Goal: Transaction & Acquisition: Book appointment/travel/reservation

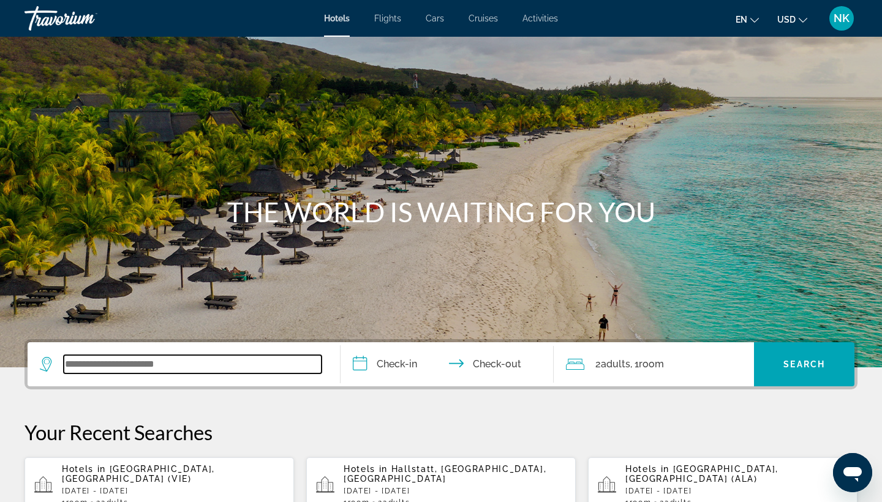
click at [136, 361] on input "Search widget" at bounding box center [193, 364] width 258 height 18
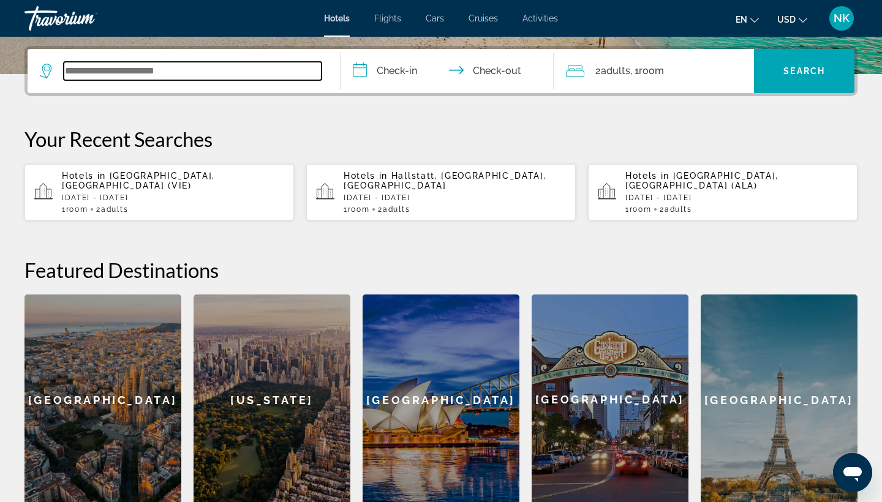
scroll to position [299, 0]
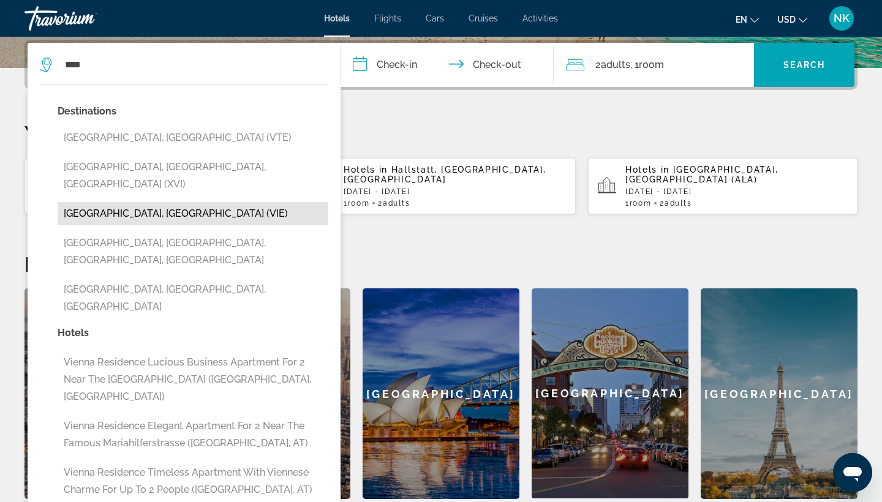
click at [119, 202] on button "[GEOGRAPHIC_DATA], [GEOGRAPHIC_DATA] (VIE)" at bounding box center [193, 213] width 271 height 23
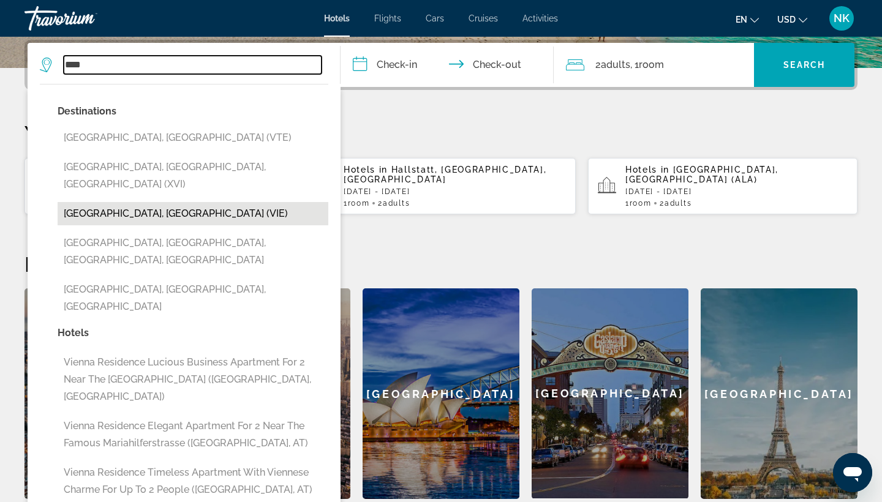
type input "**********"
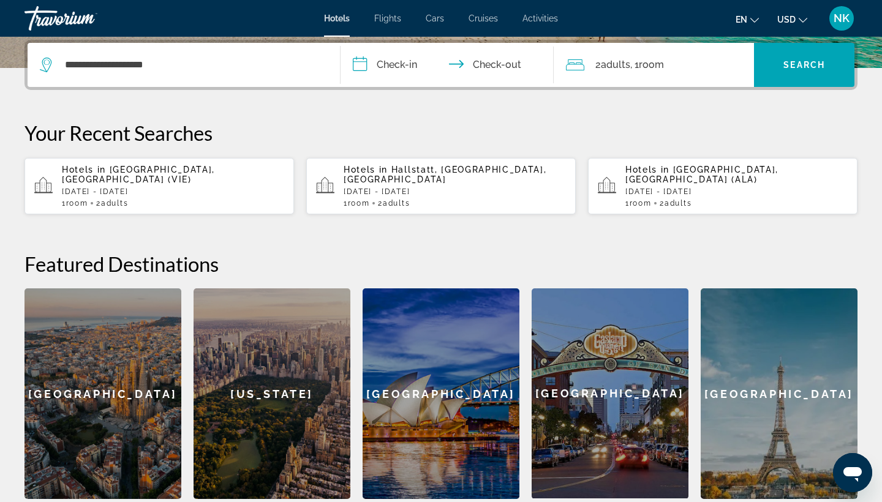
click at [358, 65] on input "**********" at bounding box center [449, 67] width 218 height 48
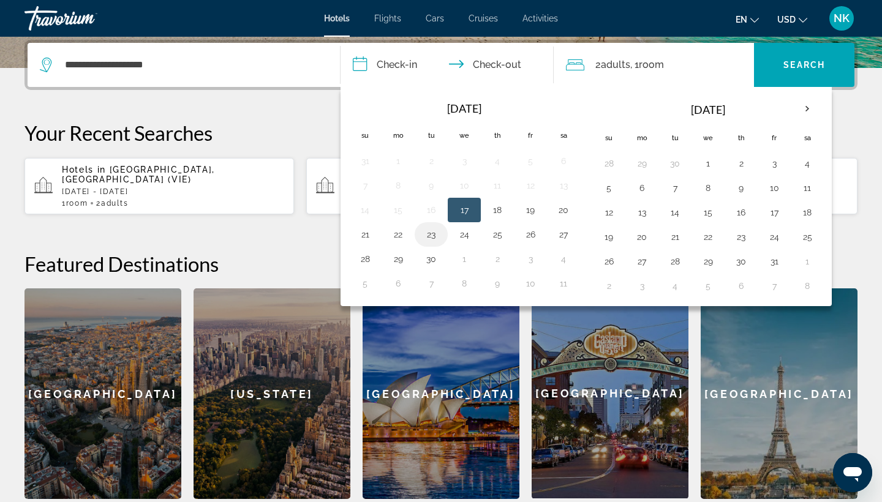
click at [430, 238] on button "23" at bounding box center [431, 234] width 20 height 17
click at [497, 236] on button "25" at bounding box center [497, 234] width 20 height 17
type input "**********"
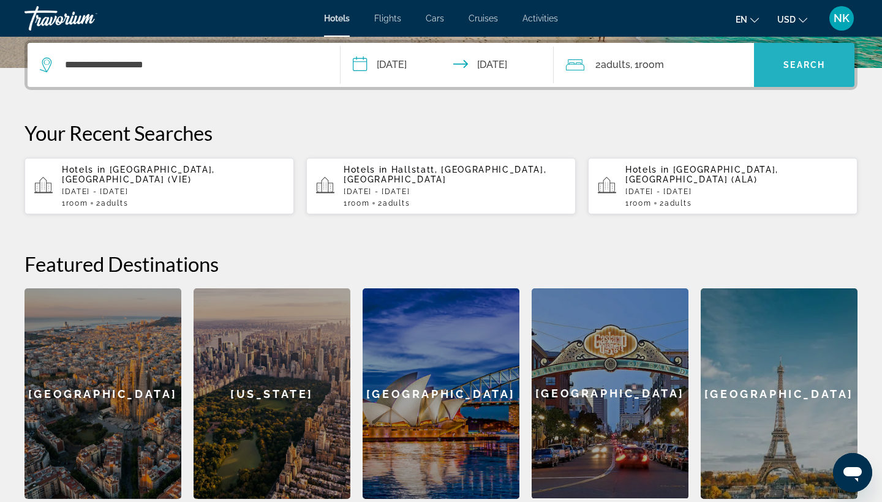
click at [791, 63] on span "Search" at bounding box center [804, 65] width 42 height 10
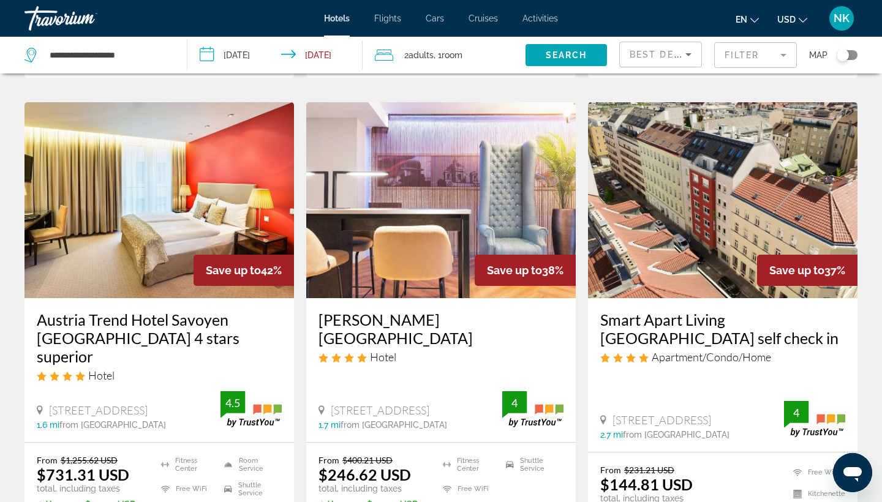
scroll to position [500, 0]
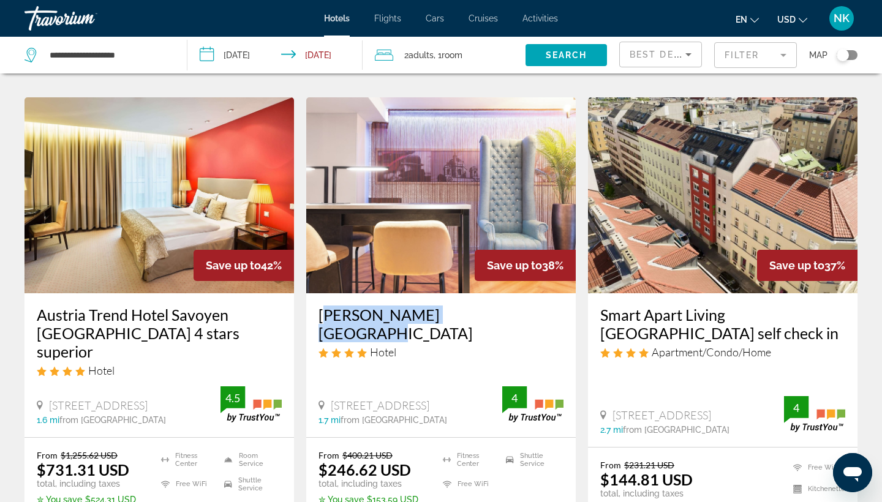
drag, startPoint x: 315, startPoint y: 295, endPoint x: 476, endPoint y: 296, distance: 160.4
click at [476, 296] on div "Leonardo Hotel Vienna Hotel Matrosengasse 6 8, Vienna 1.7 mi from Vienna city c…" at bounding box center [440, 365] width 269 height 144
copy h3 "Leonardo Hotel Vienna"
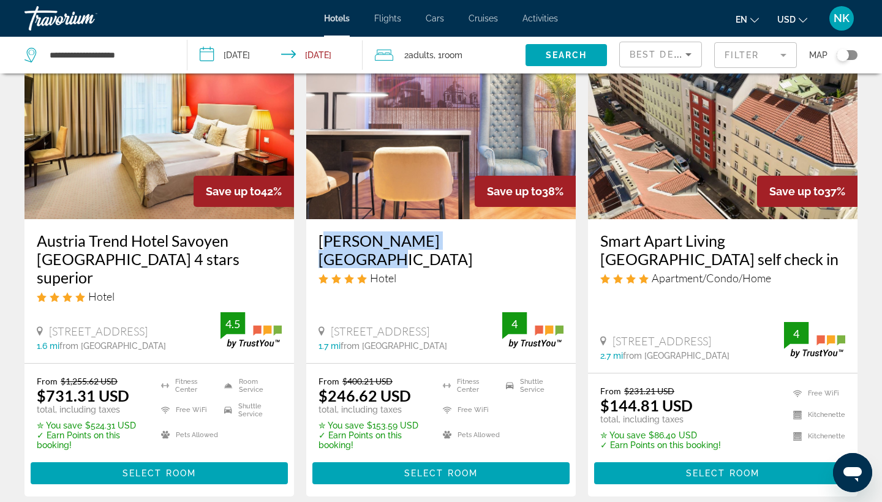
scroll to position [576, 0]
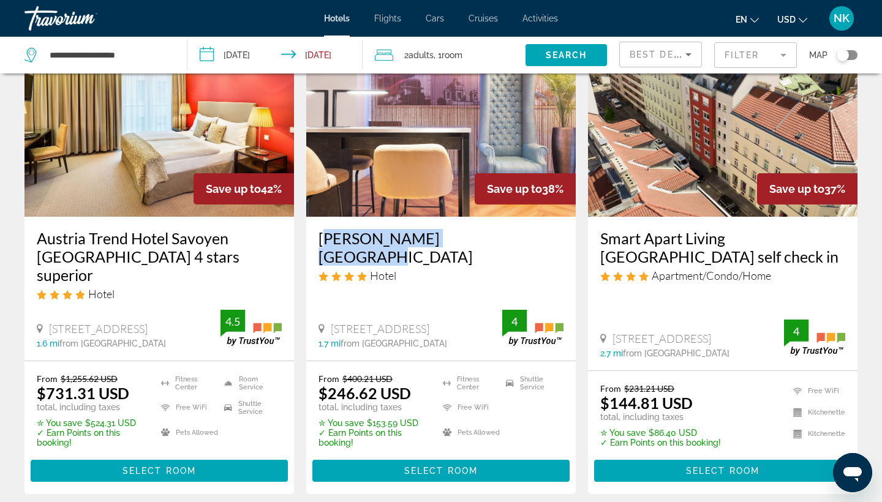
drag, startPoint x: 599, startPoint y: 220, endPoint x: 788, endPoint y: 238, distance: 189.5
click at [788, 238] on div "Smart Apart Living Wien Hauptbahnhof self check in Apartment/Condo/Home Waldgas…" at bounding box center [722, 294] width 269 height 154
copy h3 "Smart Apart Living Wien Hauptbahnhof self check in"
click at [653, 233] on h3 "Smart Apart Living Wien Hauptbahnhof self check in" at bounding box center [722, 247] width 245 height 37
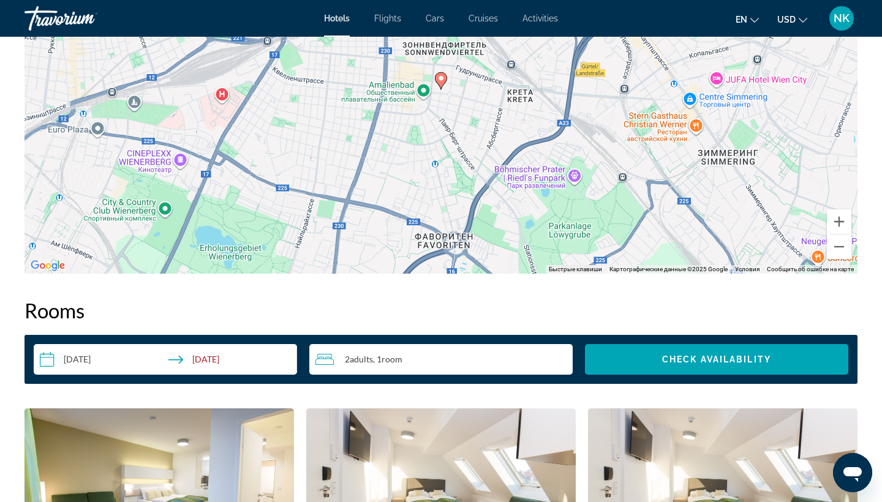
scroll to position [1215, 0]
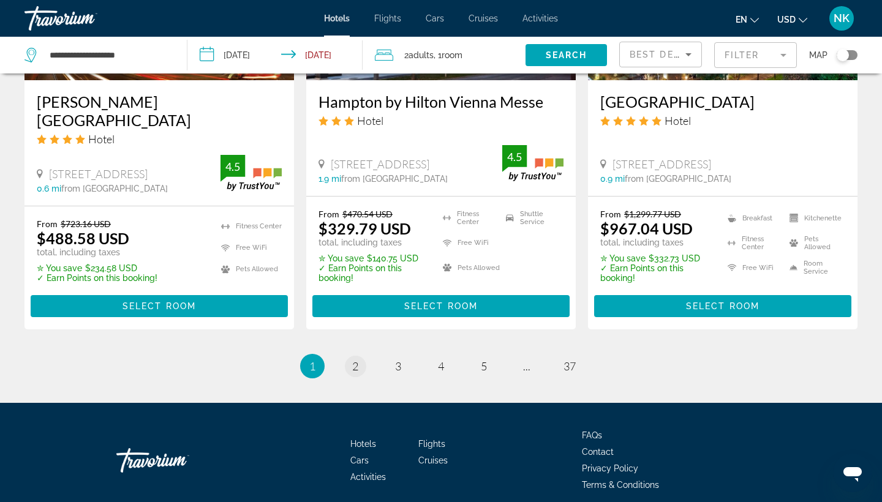
scroll to position [1681, 0]
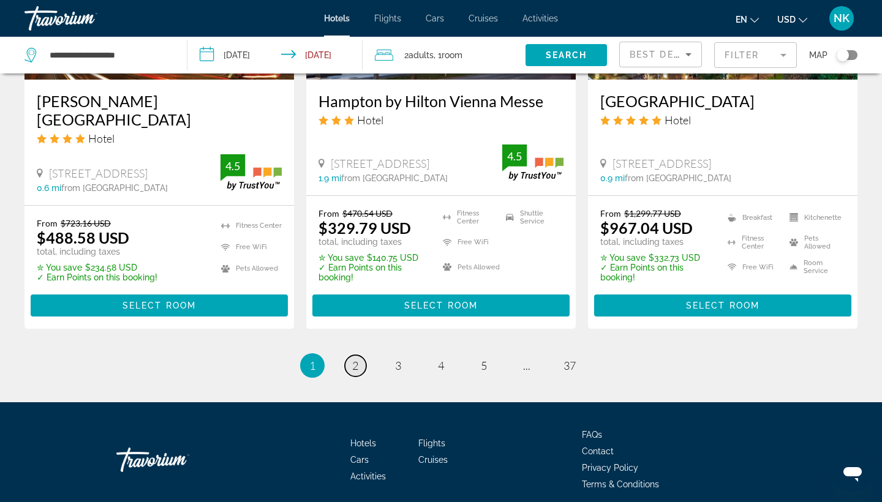
click at [346, 355] on link "page 2" at bounding box center [355, 365] width 21 height 21
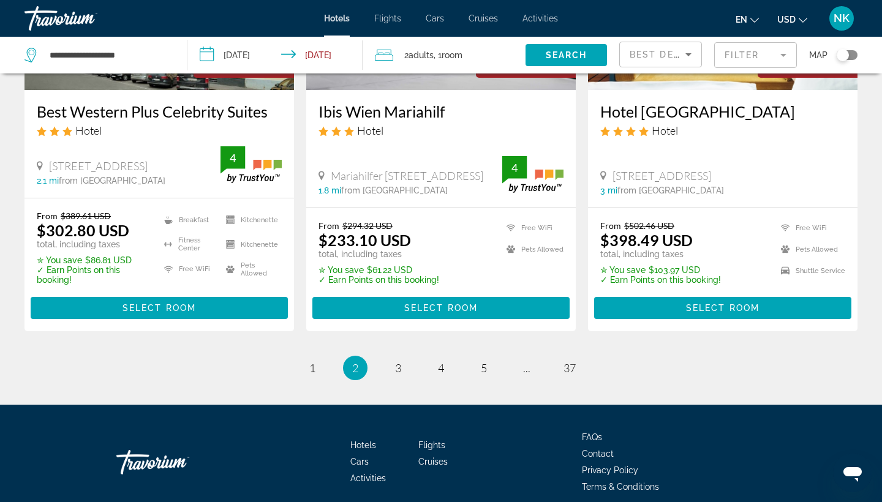
scroll to position [1648, 0]
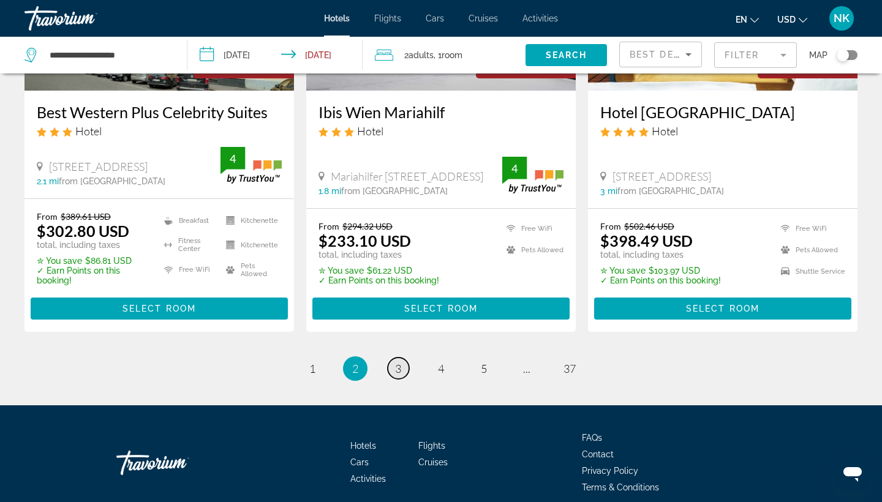
click at [399, 362] on span "3" at bounding box center [398, 368] width 6 height 13
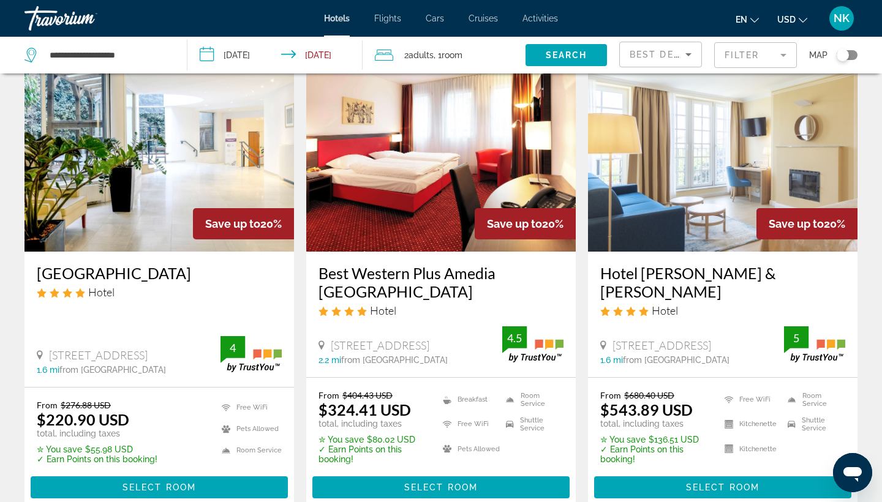
scroll to position [62, 0]
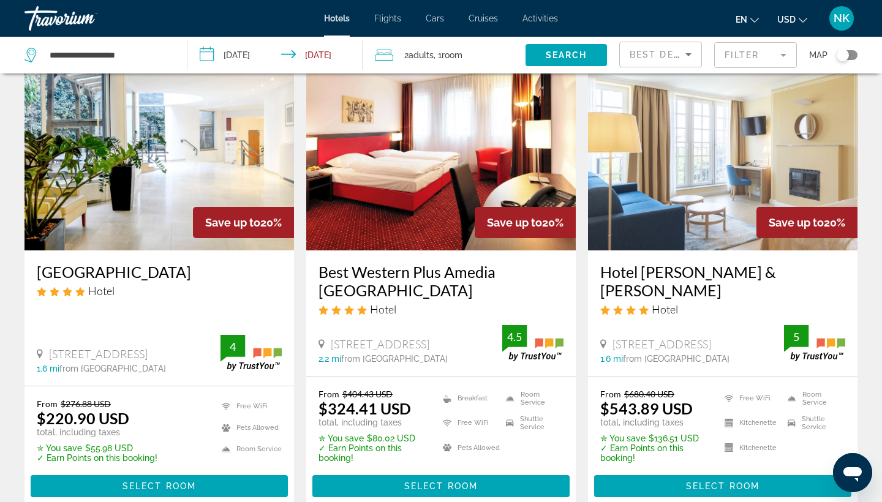
drag, startPoint x: 32, startPoint y: 274, endPoint x: 282, endPoint y: 268, distance: 250.5
click at [282, 268] on div "Hotel Mercure Wien Westbahnhof Hotel Felberstraße 4, Vienna 1.6 mi from Vienna …" at bounding box center [158, 317] width 269 height 135
copy h3 "Hotel Mercure Wien Westbahnhof"
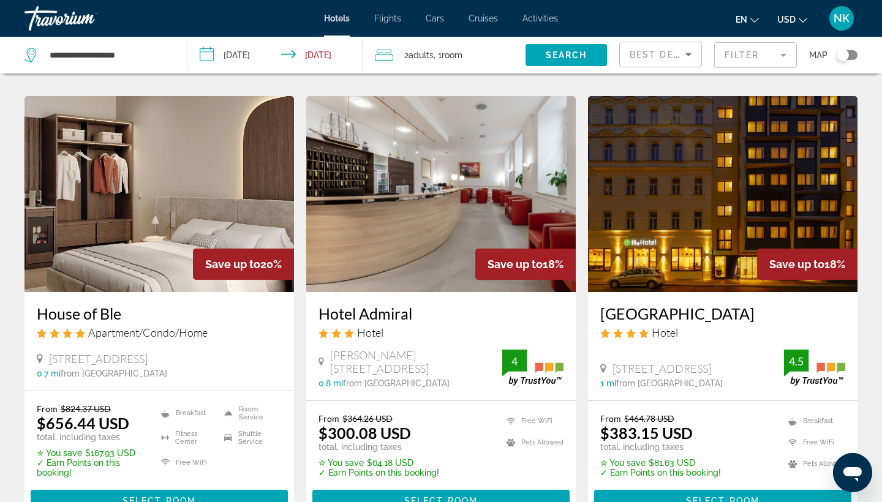
scroll to position [500, 0]
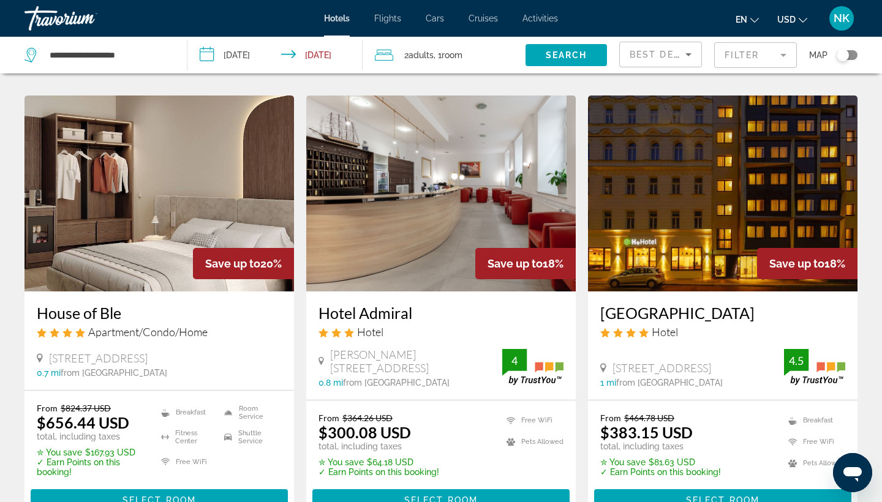
drag, startPoint x: 315, startPoint y: 295, endPoint x: 426, endPoint y: 298, distance: 110.9
click at [426, 298] on div "Hotel Admiral Hotel Karl-Schweighofer-Gasse 7, Vienna 0.8 mi from Vienna city c…" at bounding box center [440, 345] width 269 height 108
copy h3 "Hotel Admiral"
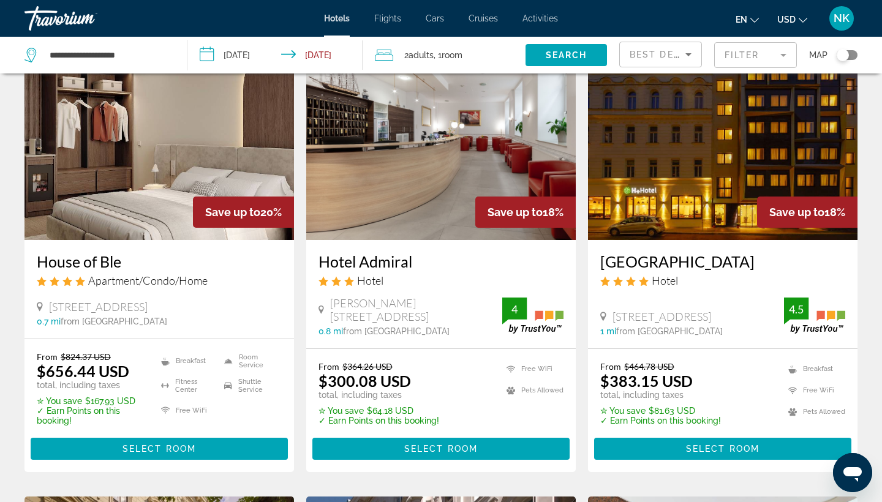
scroll to position [555, 0]
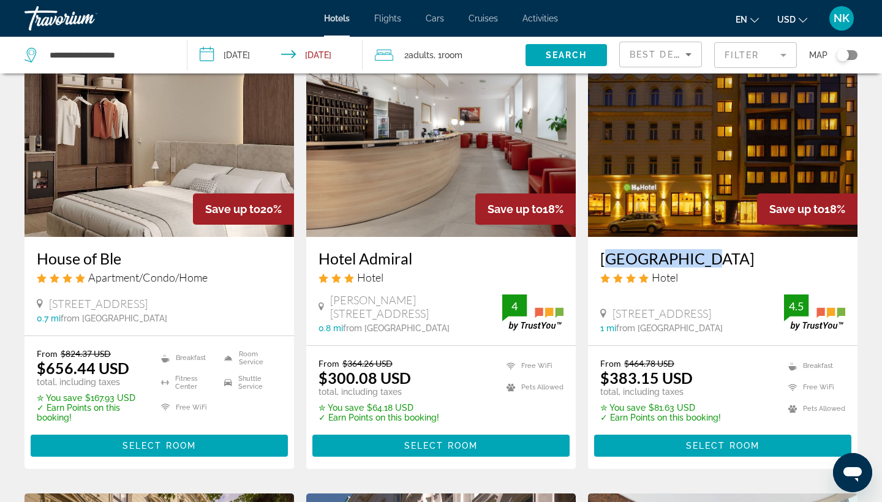
drag, startPoint x: 596, startPoint y: 241, endPoint x: 696, endPoint y: 240, distance: 99.2
click at [696, 240] on div "H Hotel Wien Hotel 89 Liechtensteinstraße, Vienna 1 mi from Vienna city center …" at bounding box center [722, 291] width 269 height 108
copy h3 "H Hotel Wien"
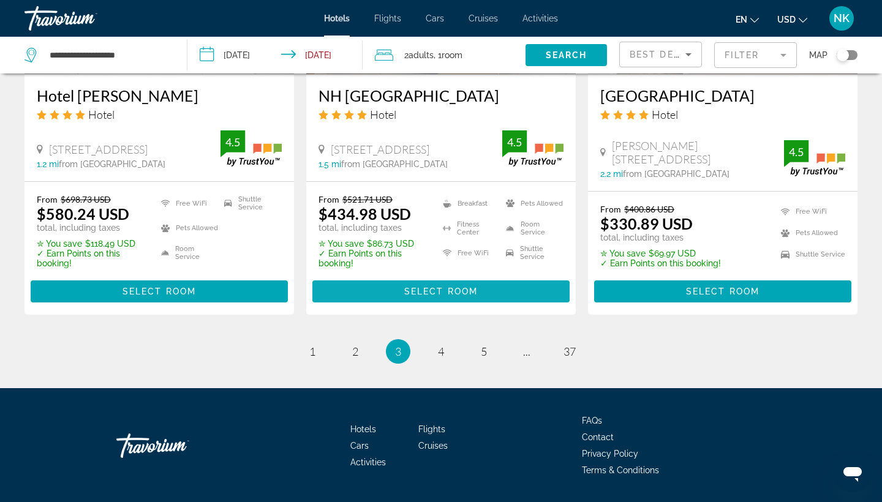
scroll to position [1650, 0]
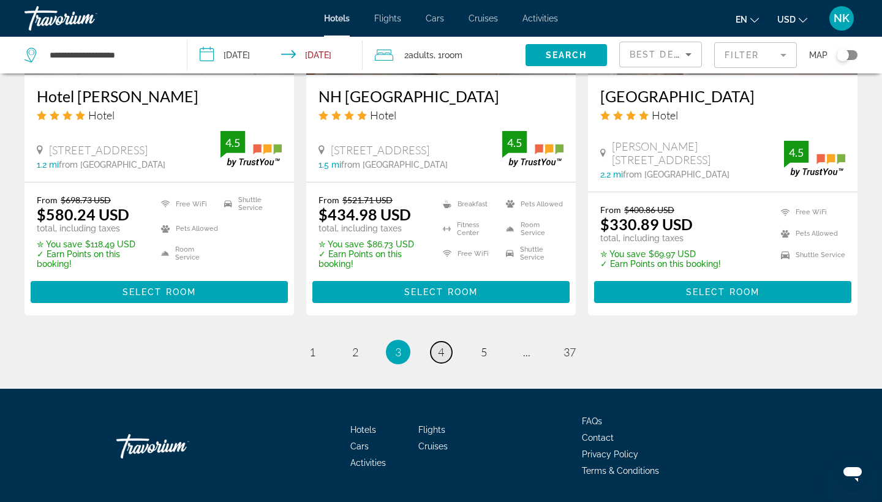
click at [443, 345] on span "4" at bounding box center [441, 351] width 6 height 13
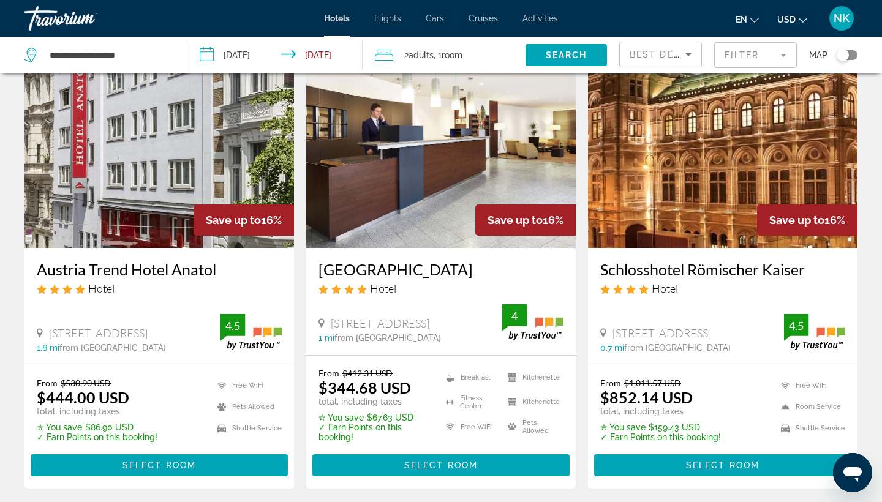
scroll to position [67, 0]
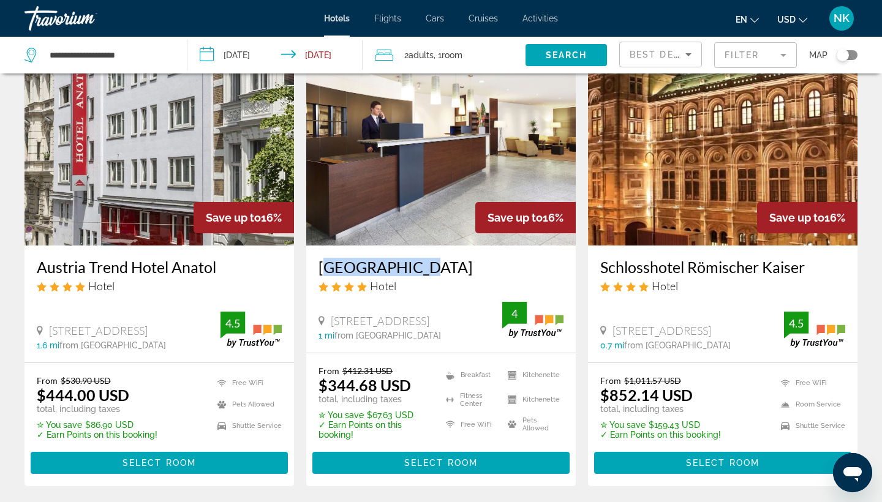
drag, startPoint x: 315, startPoint y: 269, endPoint x: 418, endPoint y: 273, distance: 103.5
click at [418, 271] on div "Nh Wien City Hotel Mariahilfer Strasse 32 34, Vienna 1 mi from Vienna city cent…" at bounding box center [440, 299] width 269 height 107
copy h3 "Nh Wien City"
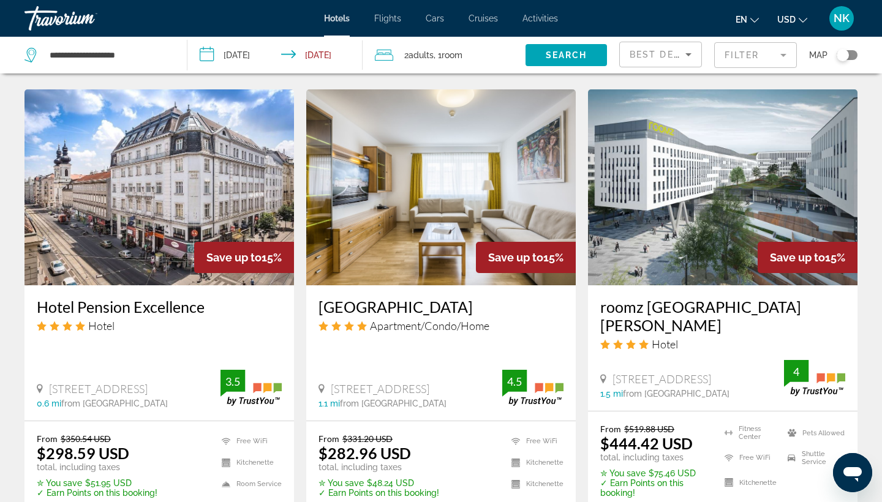
scroll to position [1440, 0]
drag, startPoint x: 33, startPoint y: 276, endPoint x: 224, endPoint y: 274, distance: 191.0
click at [224, 285] on div "Hotel Pension Excellence Hotel Alser Strasse 21, Vienna 0.6 mi from Vienna city…" at bounding box center [158, 352] width 269 height 135
copy h3 "Hotel Pension Excellence"
click at [609, 297] on h3 "roomz Vienna Prater" at bounding box center [722, 315] width 245 height 37
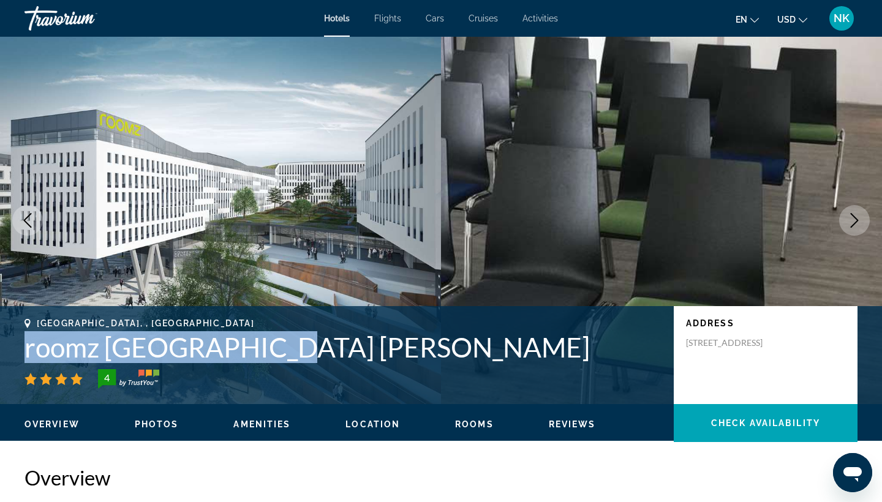
drag, startPoint x: 24, startPoint y: 350, endPoint x: 278, endPoint y: 361, distance: 254.3
click at [277, 361] on div "Vienna, , Austria roomz Vienna Prater 4 Address Rothschildplatz 2, Vienna 1020,…" at bounding box center [441, 354] width 882 height 73
copy h1 "roomz Vienna Prater"
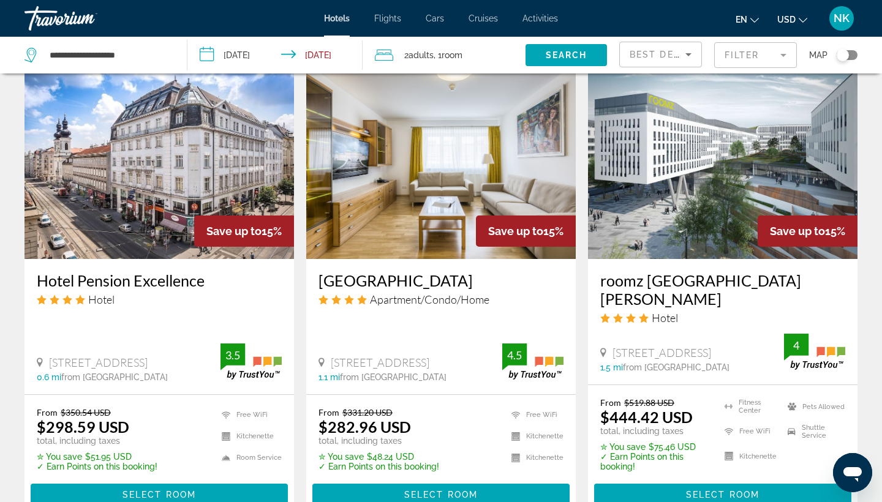
scroll to position [1466, 0]
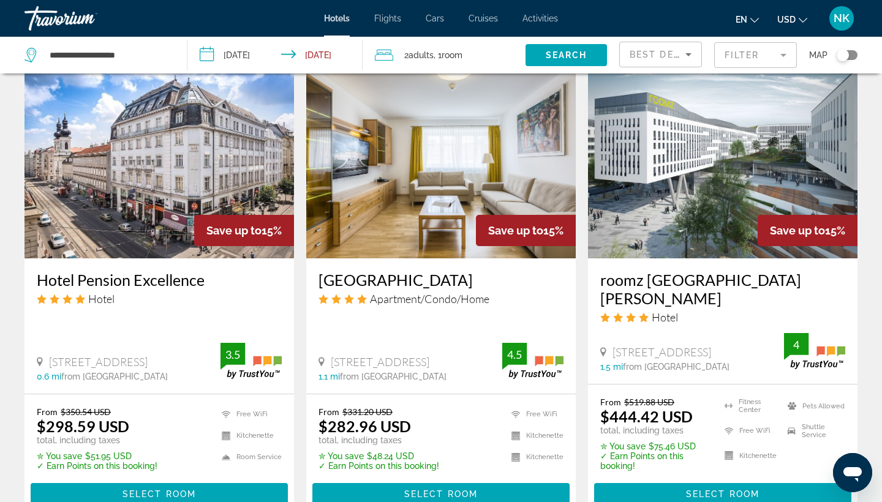
drag, startPoint x: 314, startPoint y: 251, endPoint x: 529, endPoint y: 258, distance: 215.0
click at [529, 258] on div "Vienna Grand Apartments CITY Apartment/Condo/Home Wallensteinstr 9, Vienna 1.1 …" at bounding box center [440, 325] width 269 height 135
copy h3 "Vienna Grand Apartments CITY"
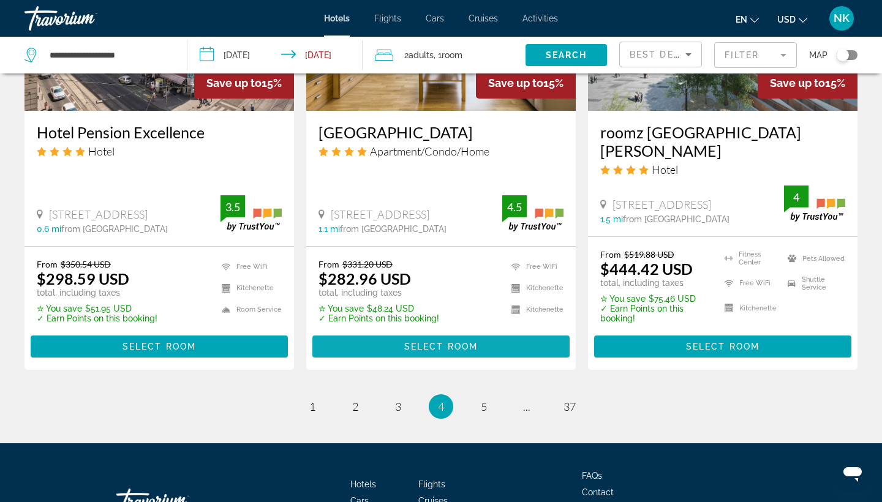
scroll to position [1624, 0]
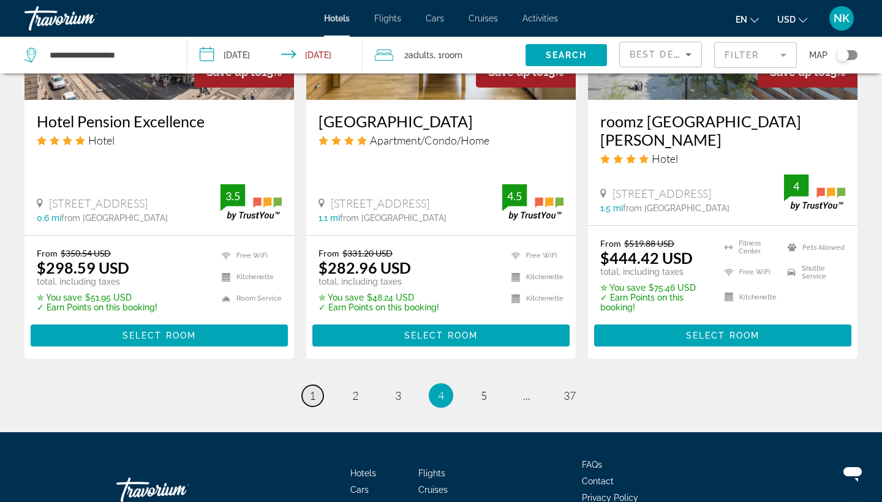
click at [313, 389] on span "1" at bounding box center [312, 395] width 6 height 13
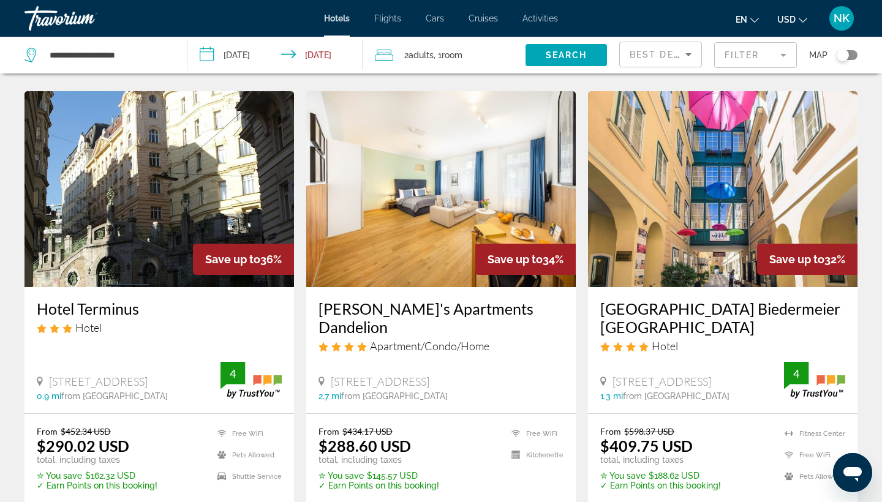
scroll to position [1001, 0]
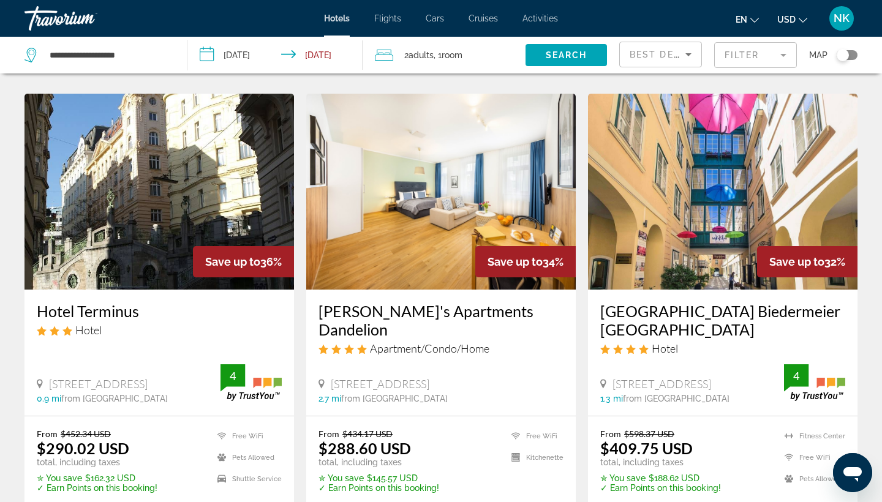
drag, startPoint x: 33, startPoint y: 271, endPoint x: 143, endPoint y: 272, distance: 110.2
click at [143, 290] on div "Hotel Terminus Hotel Fillgradergasse 4, Vienna 0.9 mi from Vienna city center f…" at bounding box center [158, 353] width 269 height 126
copy h3 "Hotel Terminus"
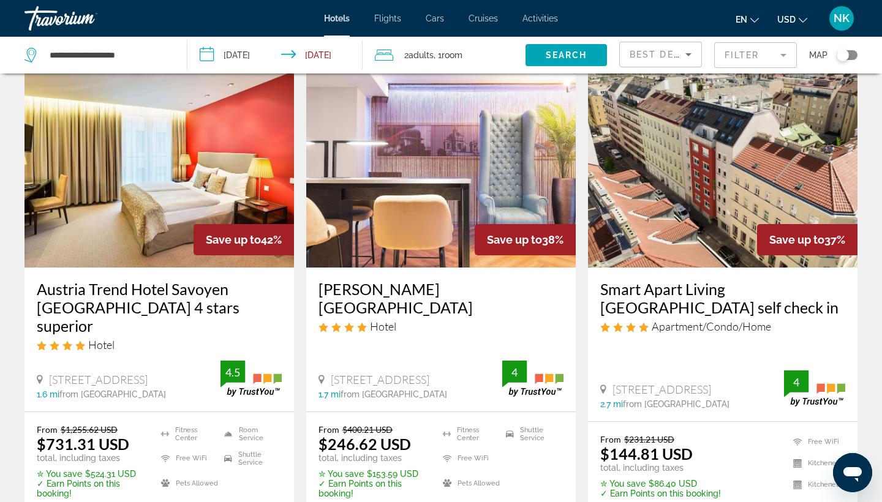
scroll to position [528, 0]
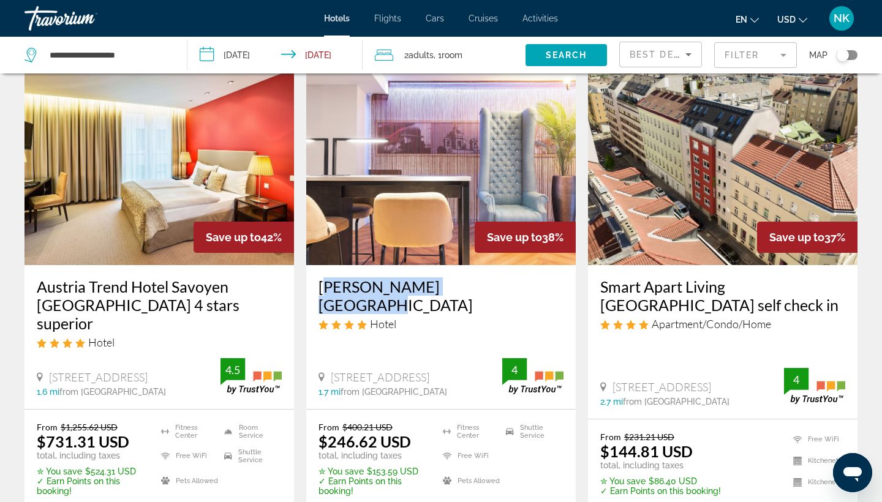
drag, startPoint x: 318, startPoint y: 270, endPoint x: 486, endPoint y: 268, distance: 168.4
click at [486, 269] on div "Leonardo Hotel Vienna Hotel Matrosengasse 6 8, Vienna 1.7 mi from Vienna city c…" at bounding box center [440, 337] width 269 height 144
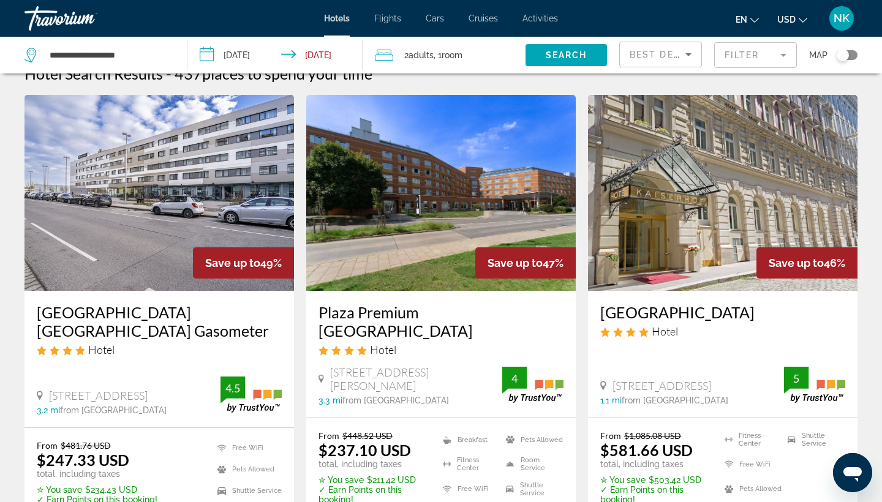
scroll to position [26, 0]
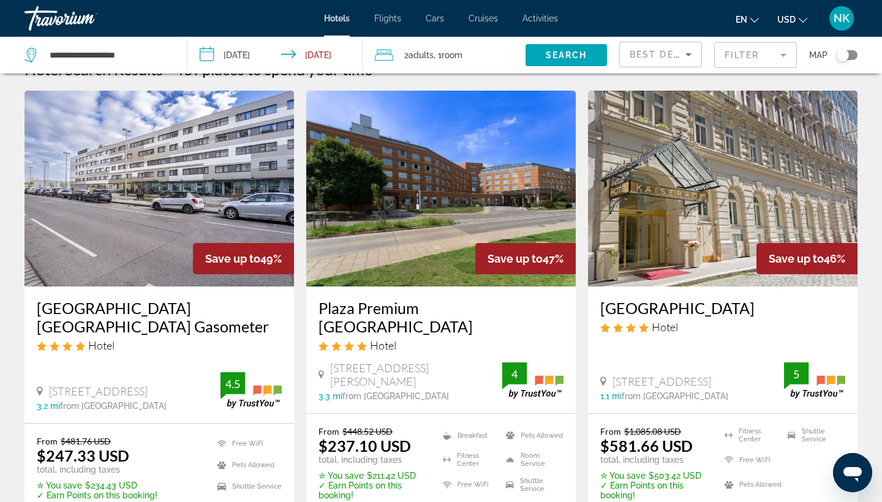
drag, startPoint x: 595, startPoint y: 310, endPoint x: 759, endPoint y: 312, distance: 164.1
click at [759, 312] on div "Hotel Kaiserhof Wien Hotel Frankenberggasse 10, Vienna 1.1 mi from Vienna city …" at bounding box center [722, 350] width 269 height 127
click at [669, 311] on h3 "Hotel Kaiserhof Wien" at bounding box center [722, 308] width 245 height 18
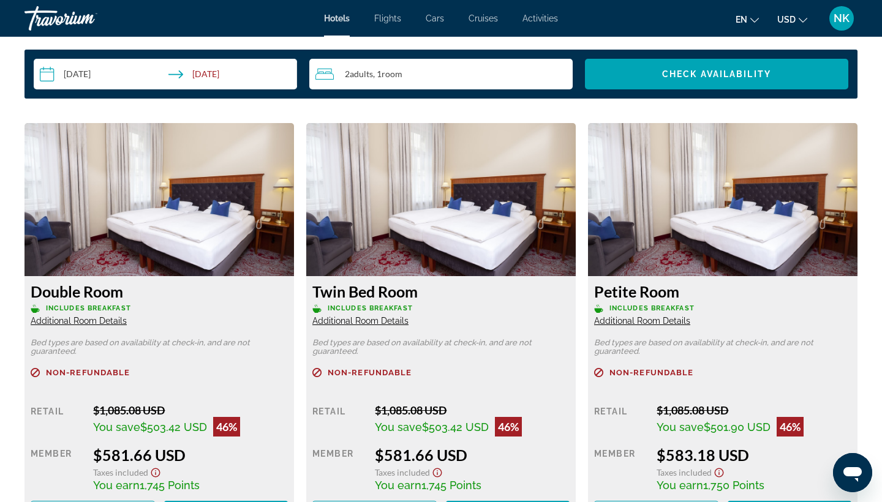
scroll to position [1609, 0]
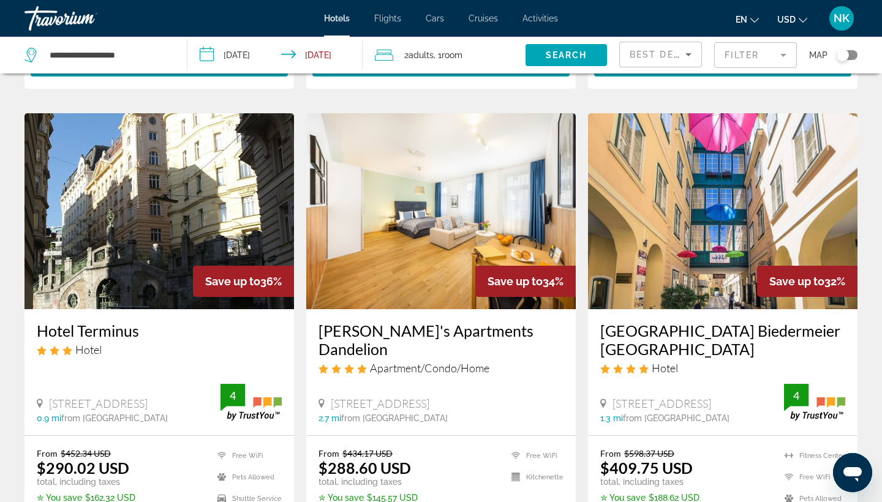
scroll to position [982, 0]
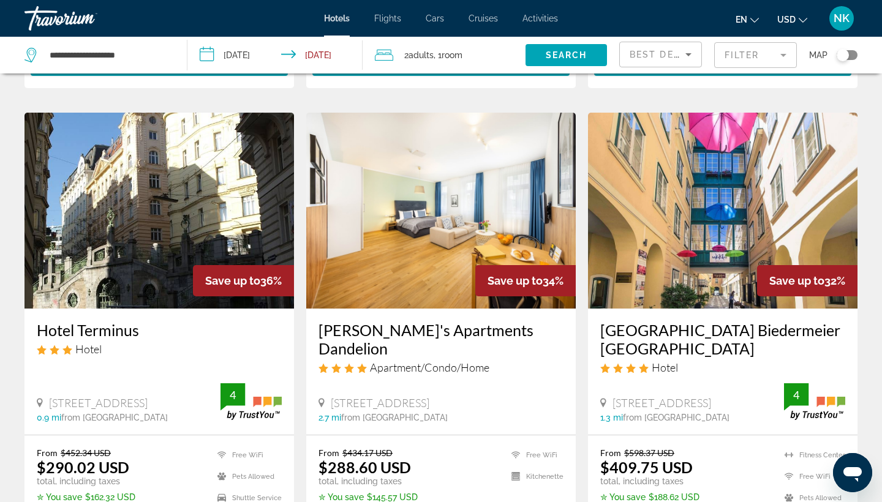
drag, startPoint x: 37, startPoint y: 291, endPoint x: 30, endPoint y: 291, distance: 6.7
click at [30, 309] on div "Hotel Terminus Hotel Fillgradergasse 4, Vienna 0.9 mi from Vienna city center f…" at bounding box center [158, 372] width 269 height 126
drag, startPoint x: 30, startPoint y: 291, endPoint x: 153, endPoint y: 293, distance: 123.1
click at [153, 309] on div "Hotel Terminus Hotel Fillgradergasse 4, Vienna 0.9 mi from Vienna city center f…" at bounding box center [158, 372] width 269 height 126
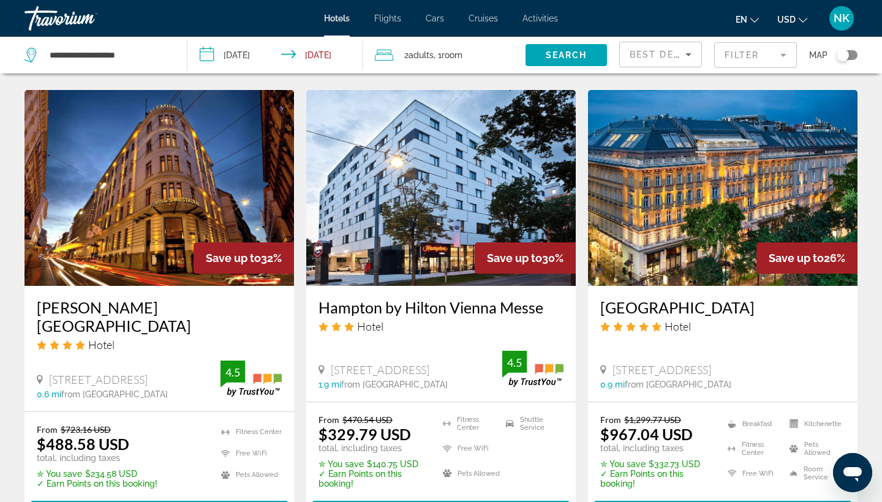
scroll to position [1484, 0]
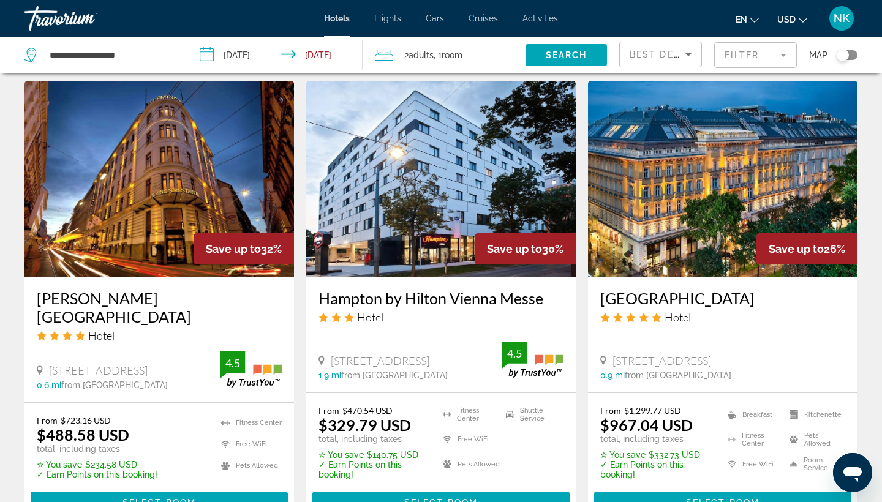
drag, startPoint x: 32, startPoint y: 259, endPoint x: 265, endPoint y: 268, distance: 232.2
click at [265, 277] on div "Fleming'S Deluxe Hotel Wien City Hotel Josefstadter Strasse 10 12, Vienna 0.6 m…" at bounding box center [158, 340] width 269 height 126
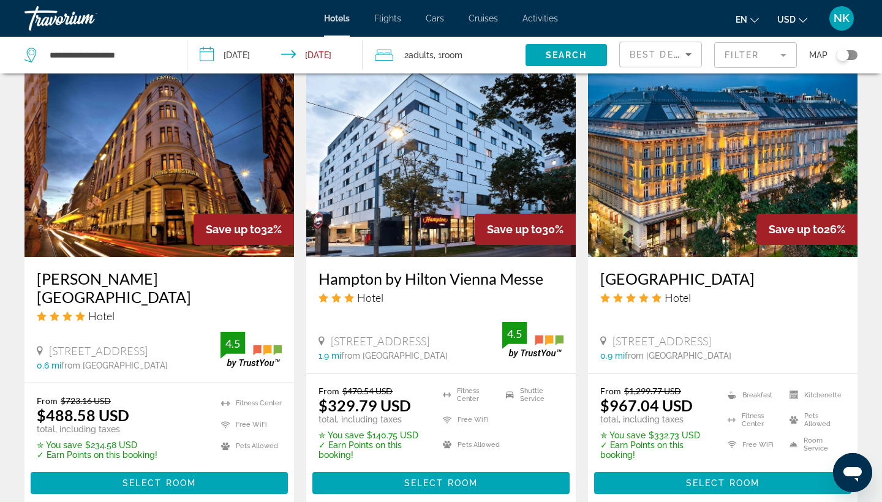
scroll to position [1507, 0]
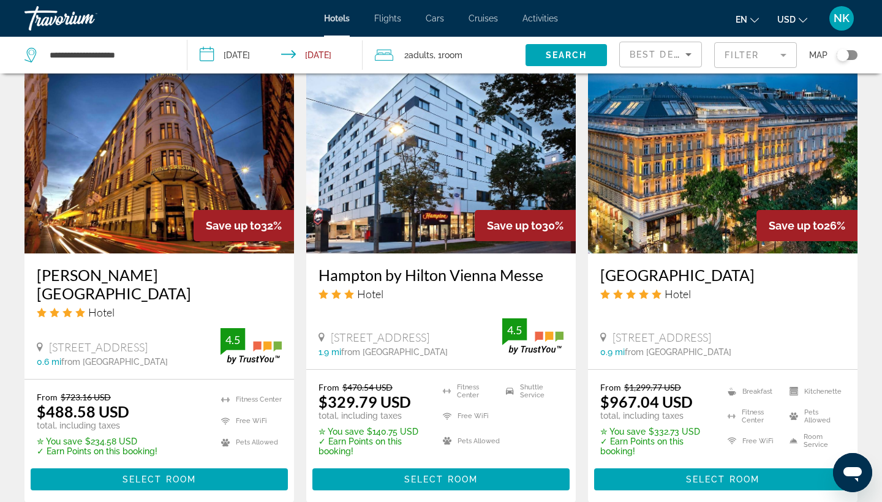
drag, startPoint x: 315, startPoint y: 238, endPoint x: 558, endPoint y: 242, distance: 243.1
click at [558, 253] on div "Hampton by Hilton Vienna Messe Hotel Perspektivstrasse 10, Vienna 1.9 mi from V…" at bounding box center [440, 311] width 269 height 116
click at [416, 266] on h3 "Hampton by Hilton Vienna Messe" at bounding box center [440, 275] width 245 height 18
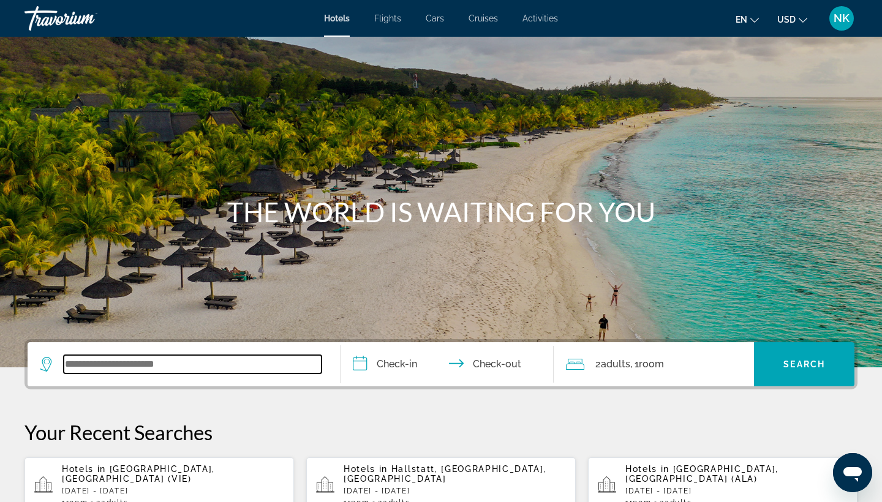
click at [126, 358] on input "Search widget" at bounding box center [193, 364] width 258 height 18
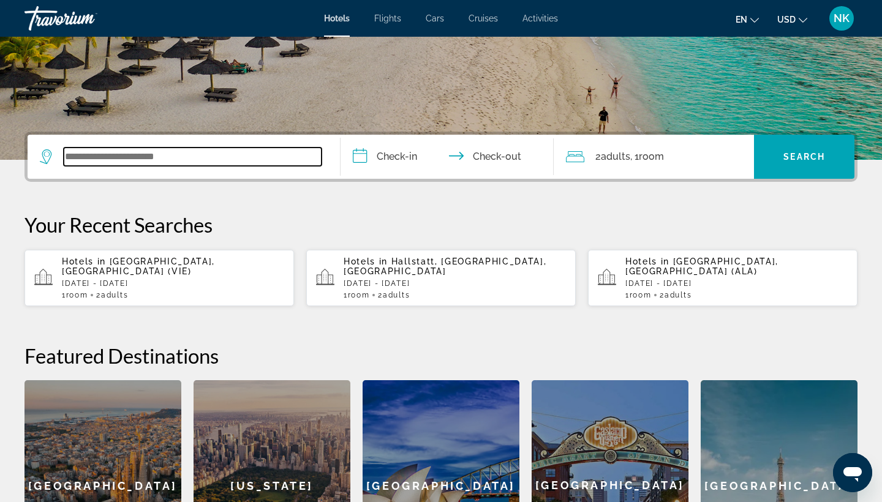
scroll to position [299, 0]
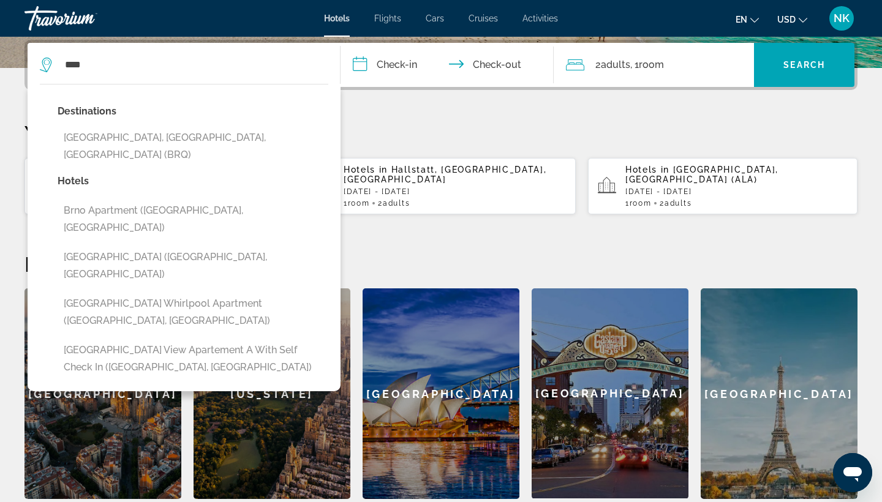
drag, startPoint x: 126, startPoint y: 358, endPoint x: 170, endPoint y: 133, distance: 229.0
click at [170, 133] on button "[GEOGRAPHIC_DATA], [GEOGRAPHIC_DATA], [GEOGRAPHIC_DATA] (BRQ)" at bounding box center [193, 146] width 271 height 40
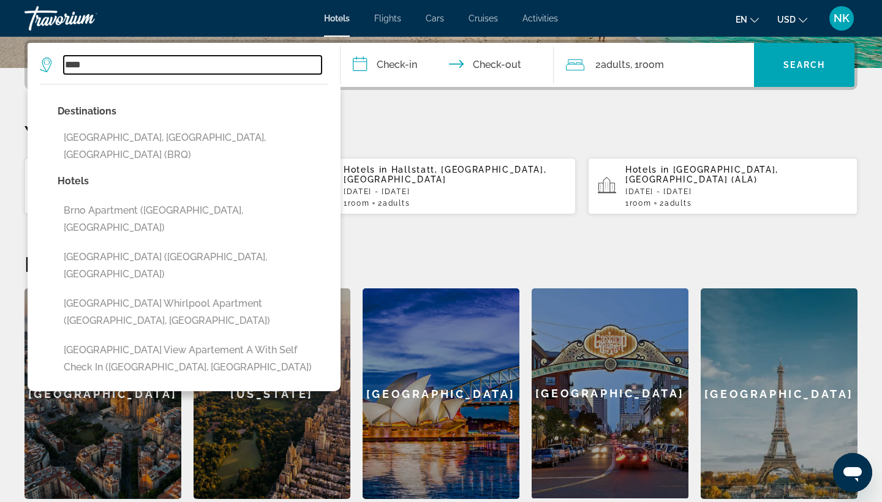
type input "**********"
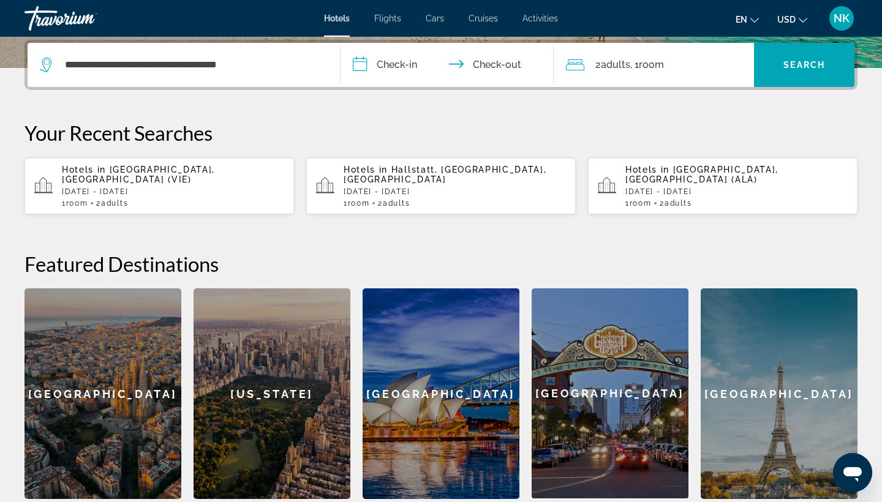
click at [362, 63] on input "**********" at bounding box center [449, 67] width 218 height 48
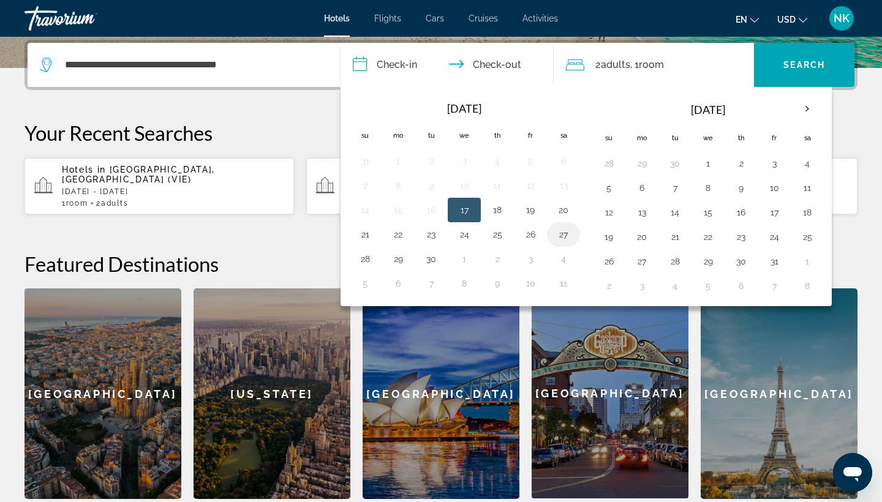
click at [560, 235] on button "27" at bounding box center [564, 234] width 20 height 17
click at [367, 258] on button "28" at bounding box center [365, 258] width 20 height 17
type input "**********"
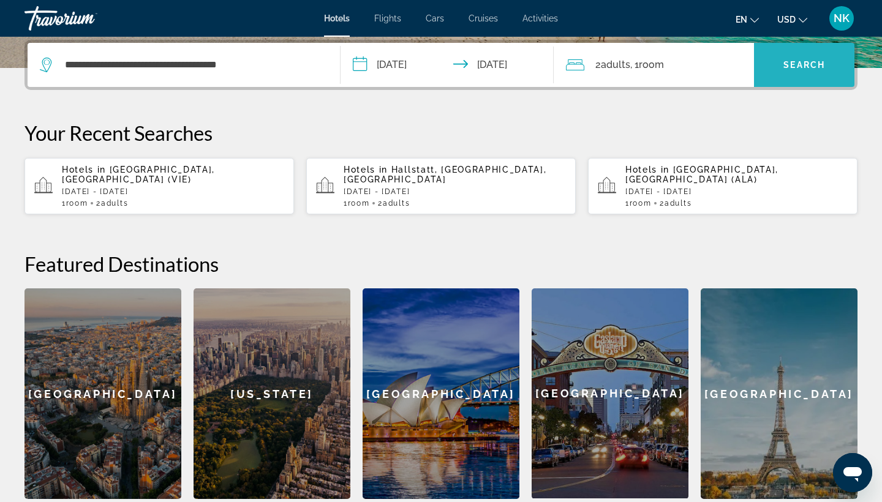
click at [816, 54] on span "Search widget" at bounding box center [804, 64] width 100 height 29
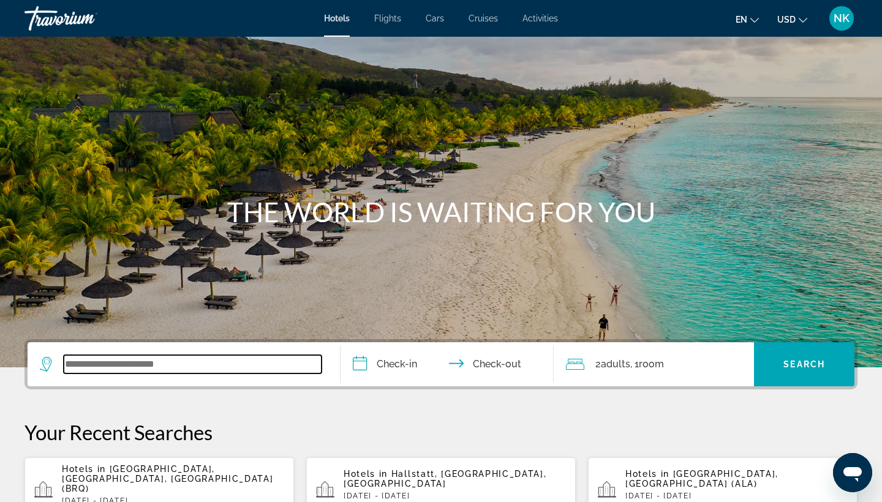
click at [133, 359] on input "Search widget" at bounding box center [193, 364] width 258 height 18
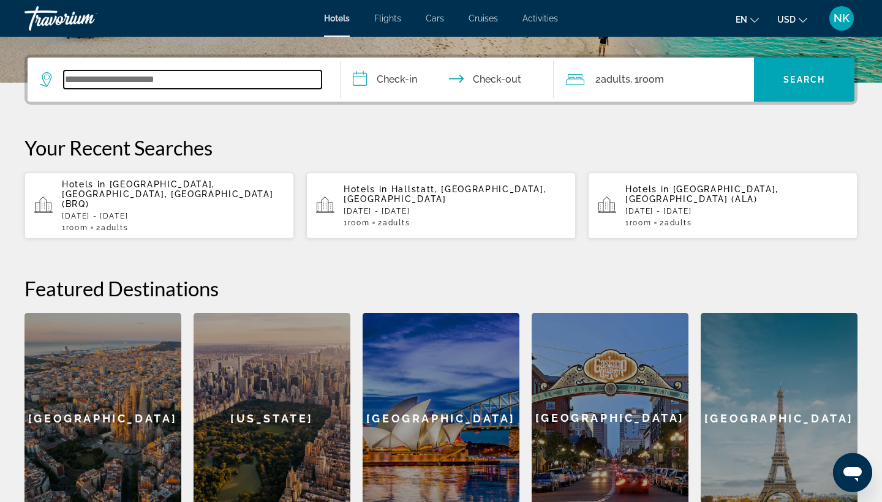
scroll to position [299, 0]
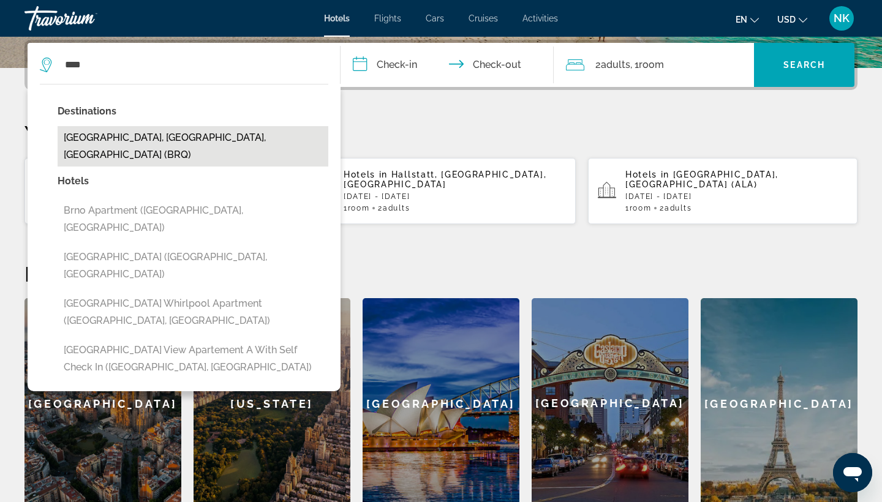
click at [102, 139] on button "[GEOGRAPHIC_DATA], [GEOGRAPHIC_DATA], [GEOGRAPHIC_DATA] (BRQ)" at bounding box center [193, 146] width 271 height 40
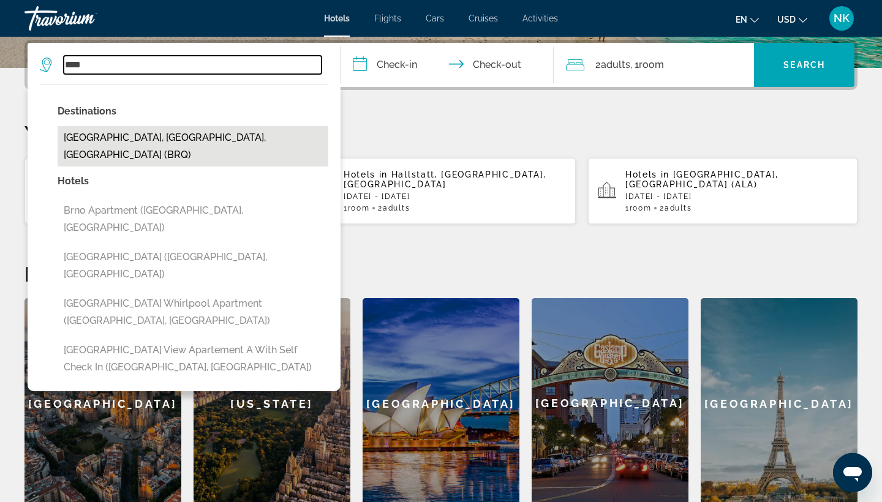
type input "**********"
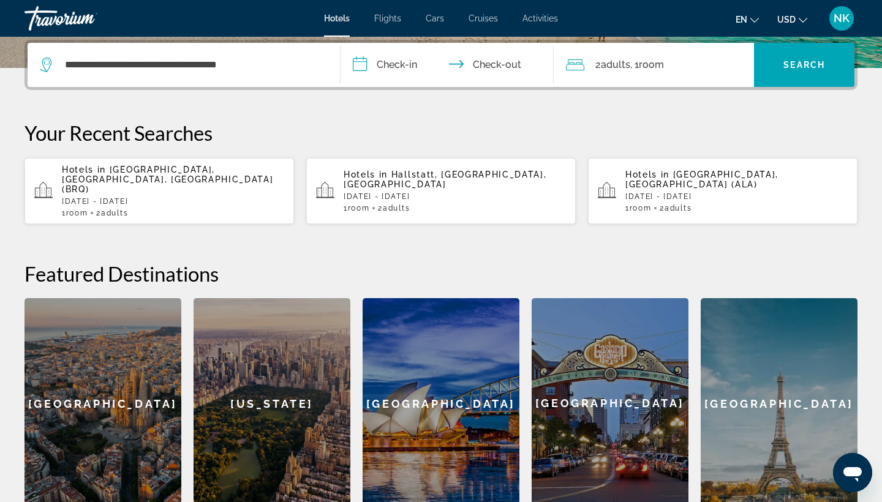
click at [362, 59] on input "**********" at bounding box center [449, 67] width 218 height 48
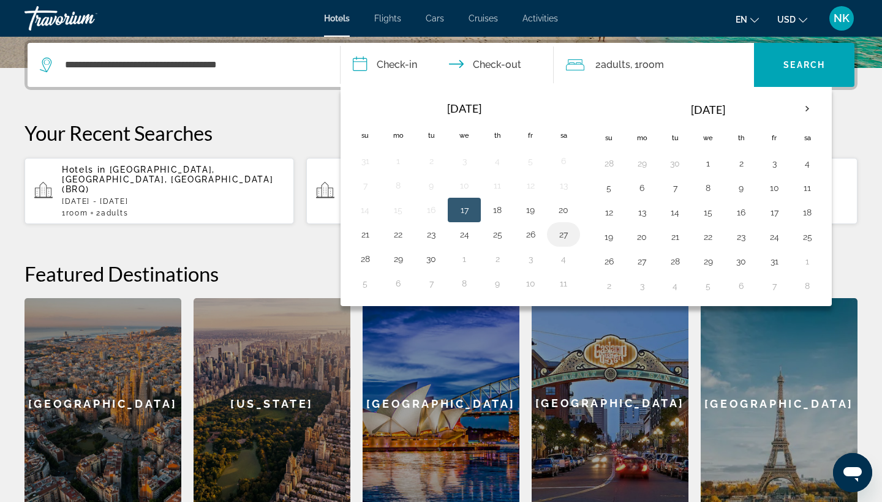
click at [563, 239] on button "27" at bounding box center [564, 234] width 20 height 17
click at [367, 262] on button "28" at bounding box center [365, 258] width 20 height 17
type input "**********"
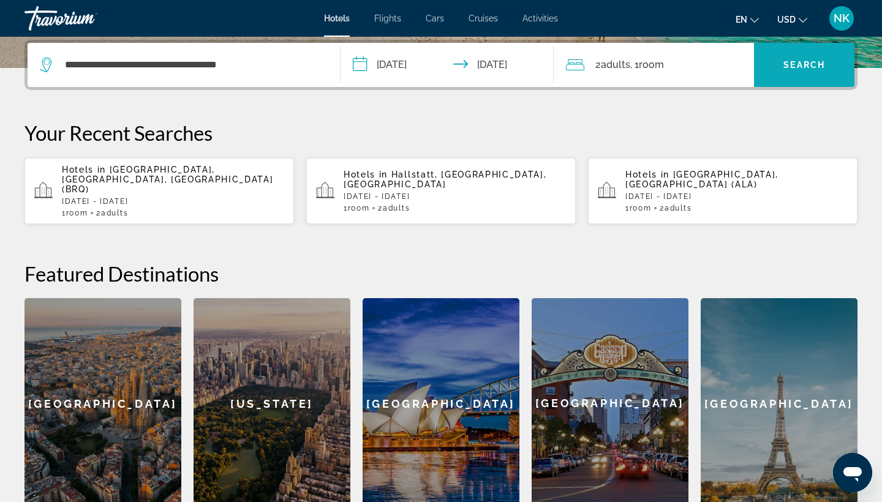
click at [792, 67] on span "Search" at bounding box center [804, 65] width 42 height 10
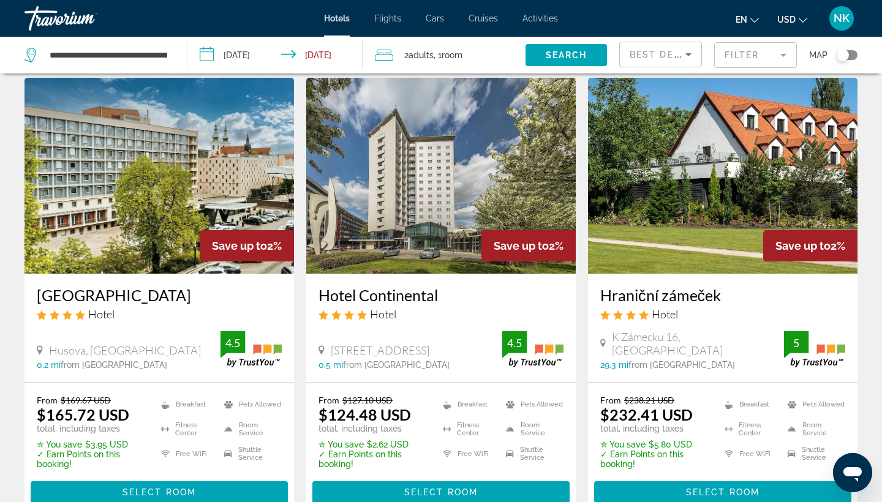
scroll to position [518, 0]
drag, startPoint x: 33, startPoint y: 293, endPoint x: 208, endPoint y: 302, distance: 174.7
click at [208, 302] on div "Hotel International Brno Hotel Husova, Brno 0.2 mi from Brno city center from h…" at bounding box center [158, 328] width 269 height 108
copy h3 "[GEOGRAPHIC_DATA]"
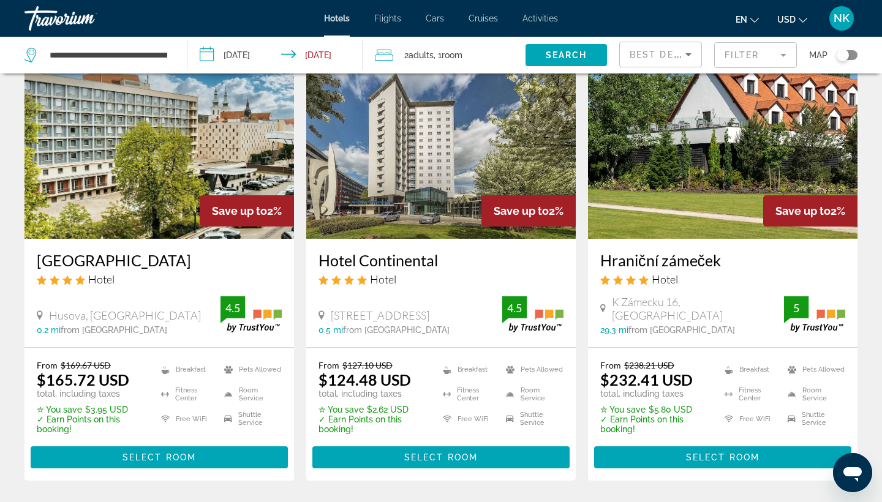
scroll to position [557, 0]
